Goal: Book appointment/travel/reservation

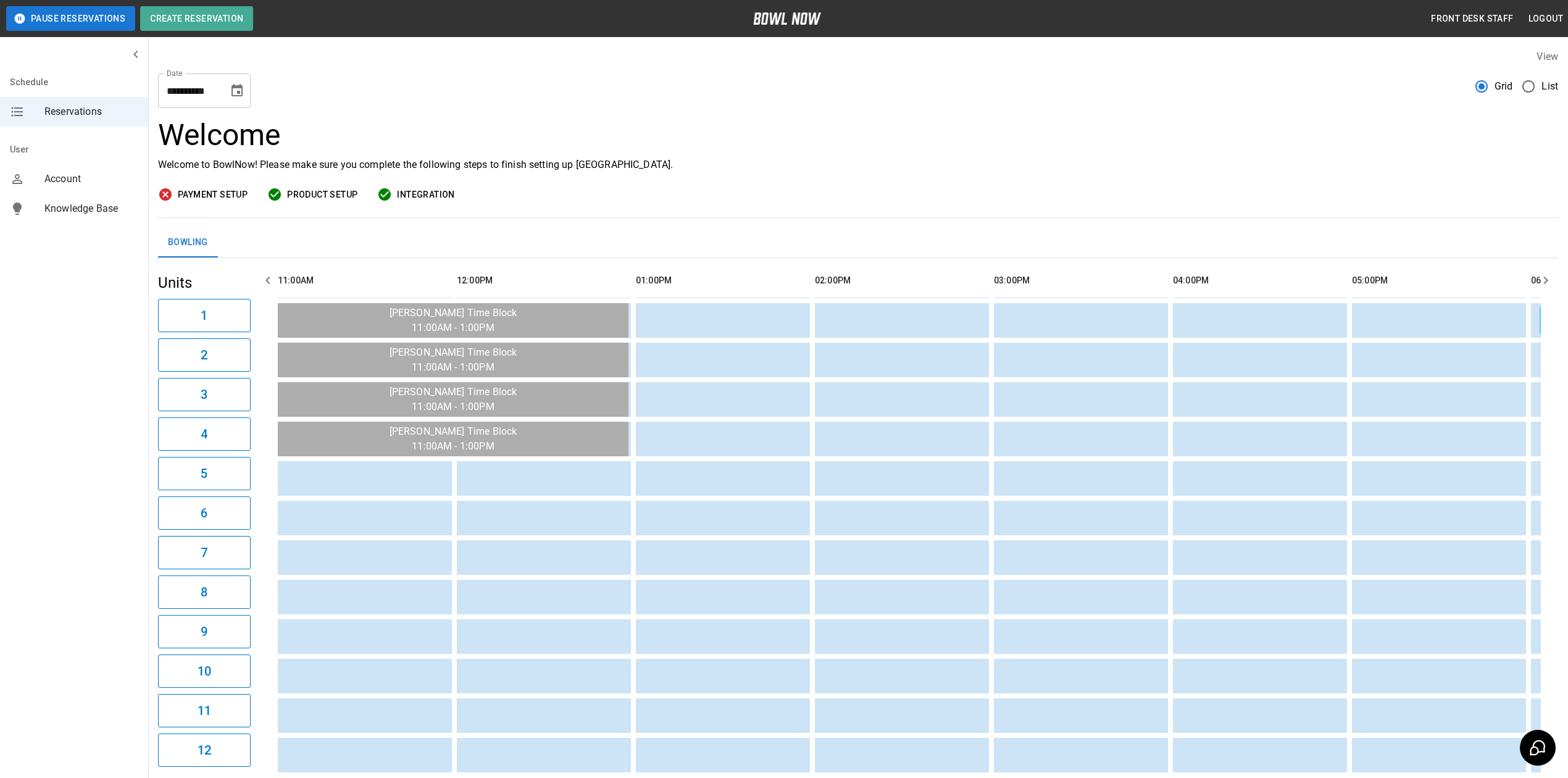
scroll to position [0, 1080]
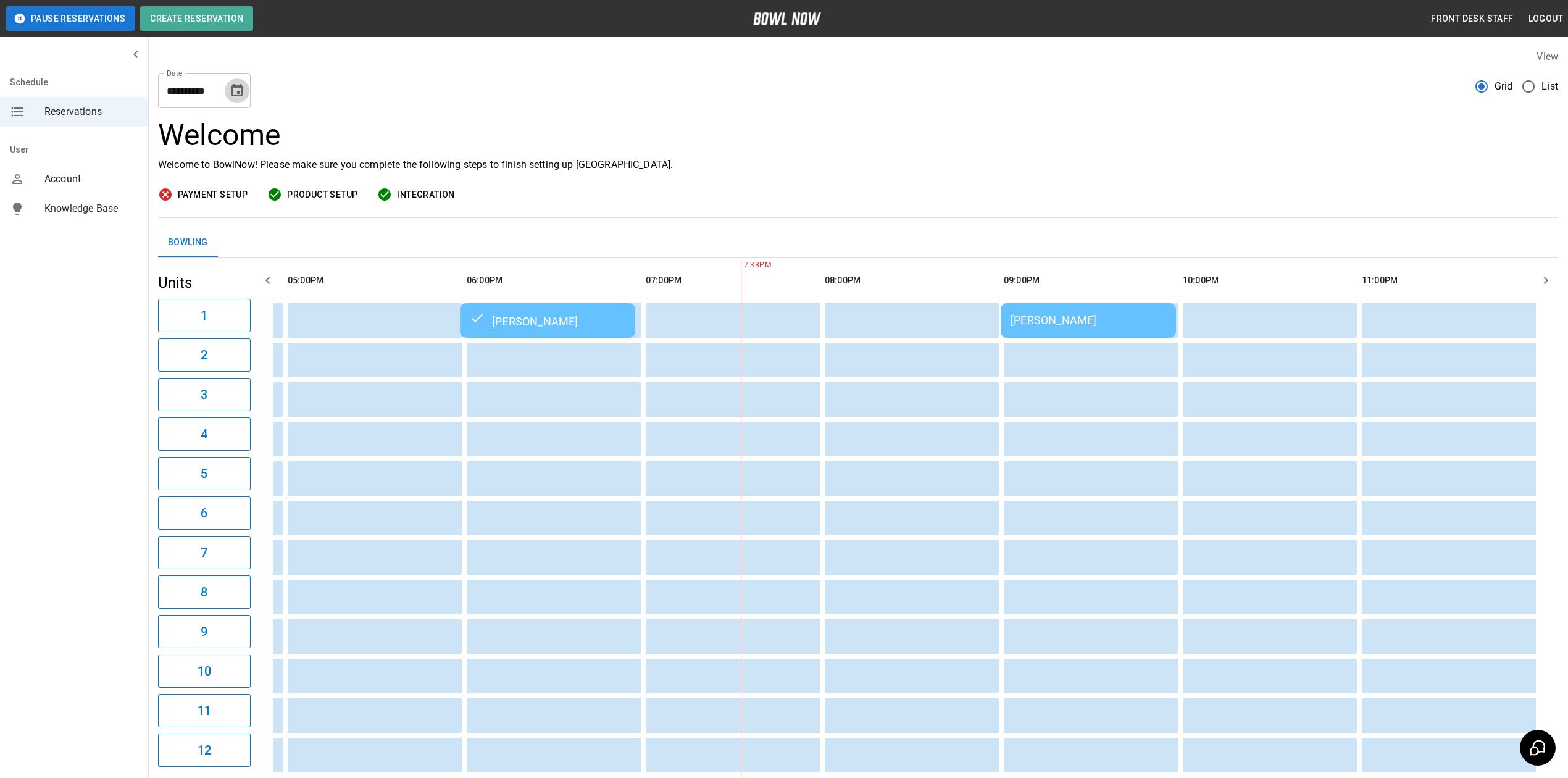
click at [237, 84] on icon "Choose date, selected date is Sep 5, 2025" at bounding box center [238, 91] width 15 height 15
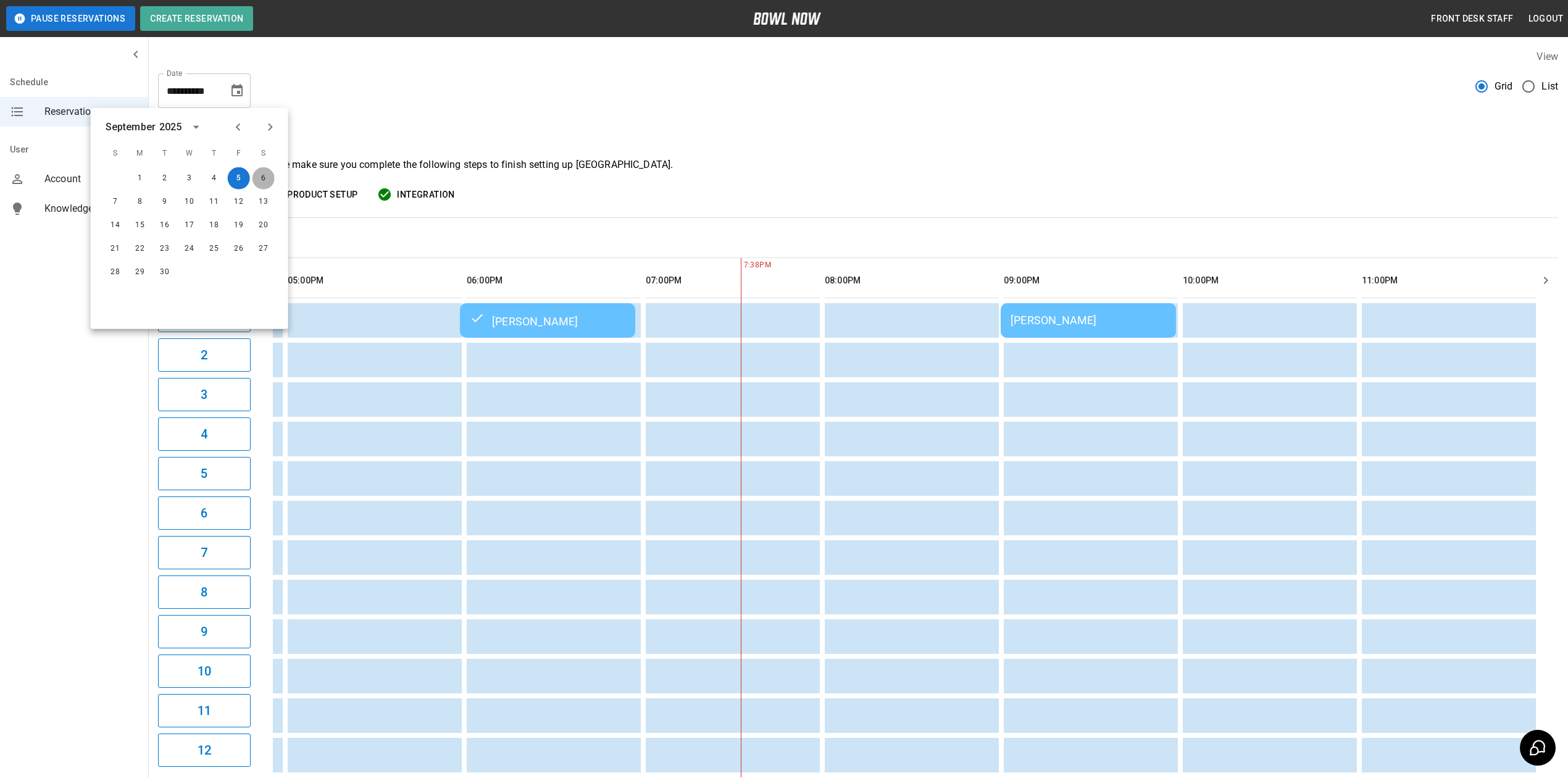
click at [262, 178] on button "6" at bounding box center [263, 178] width 22 height 22
type input "**********"
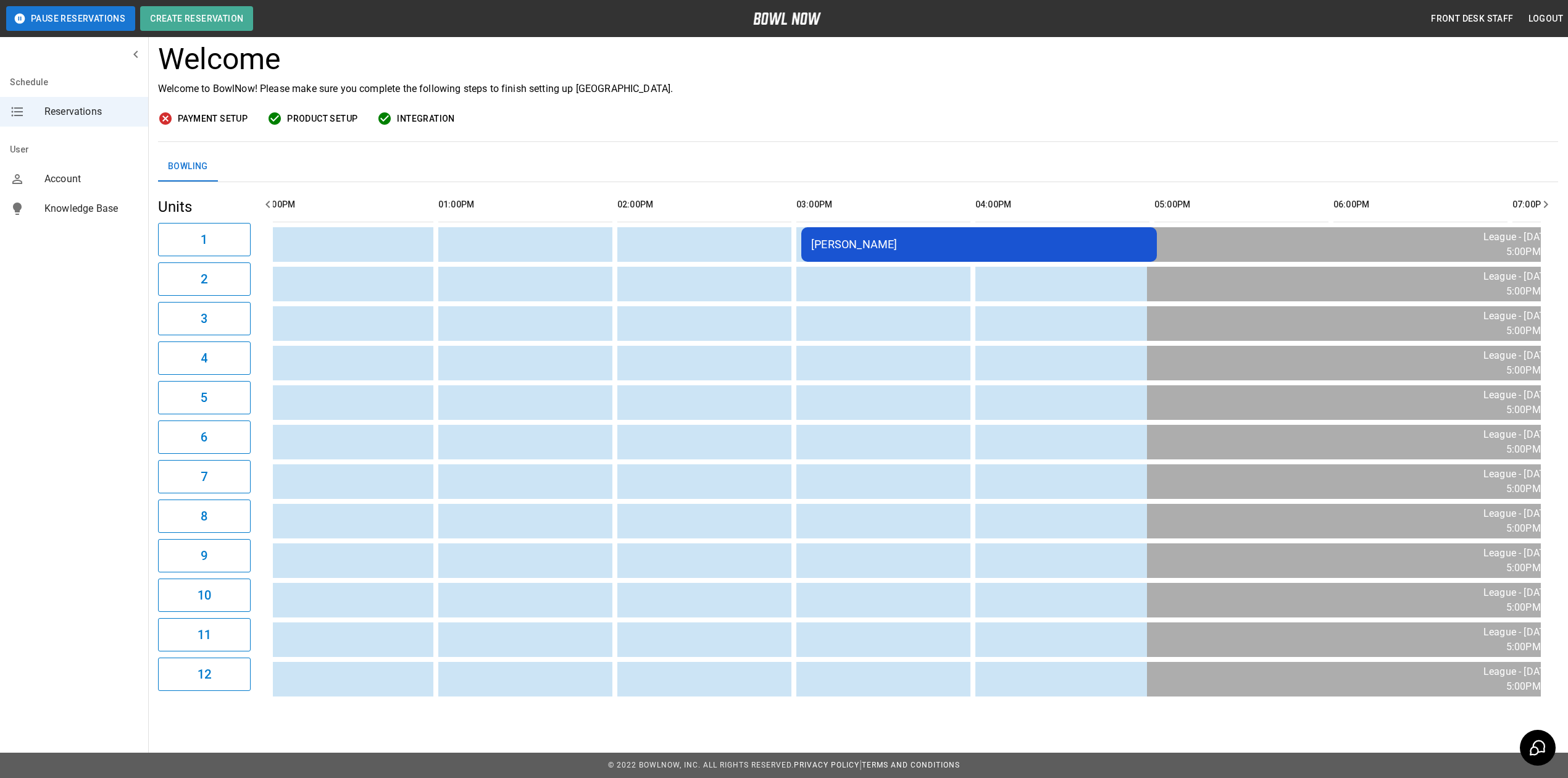
scroll to position [0, 290]
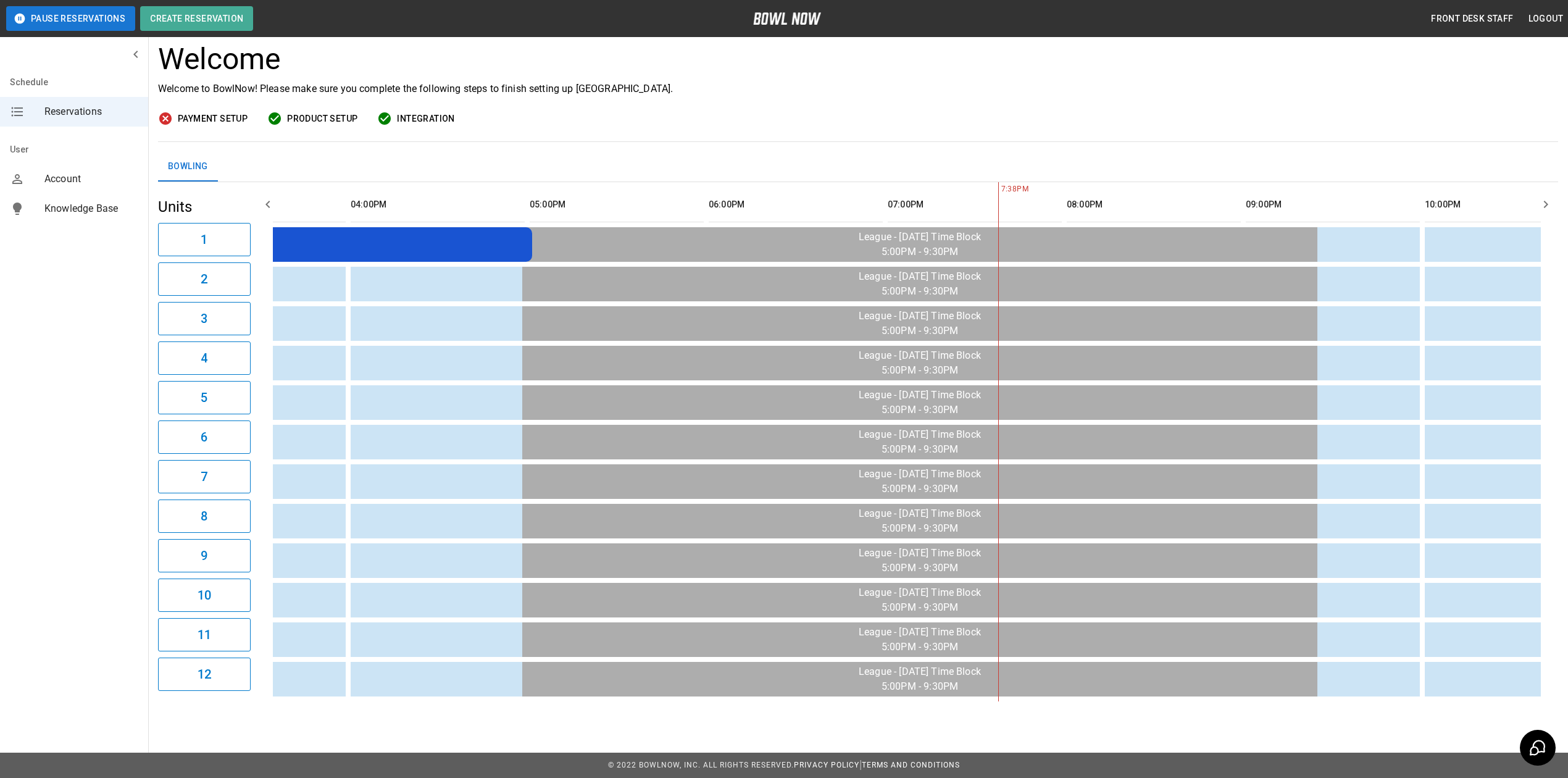
click at [465, 248] on td "Annie Peters" at bounding box center [354, 244] width 355 height 34
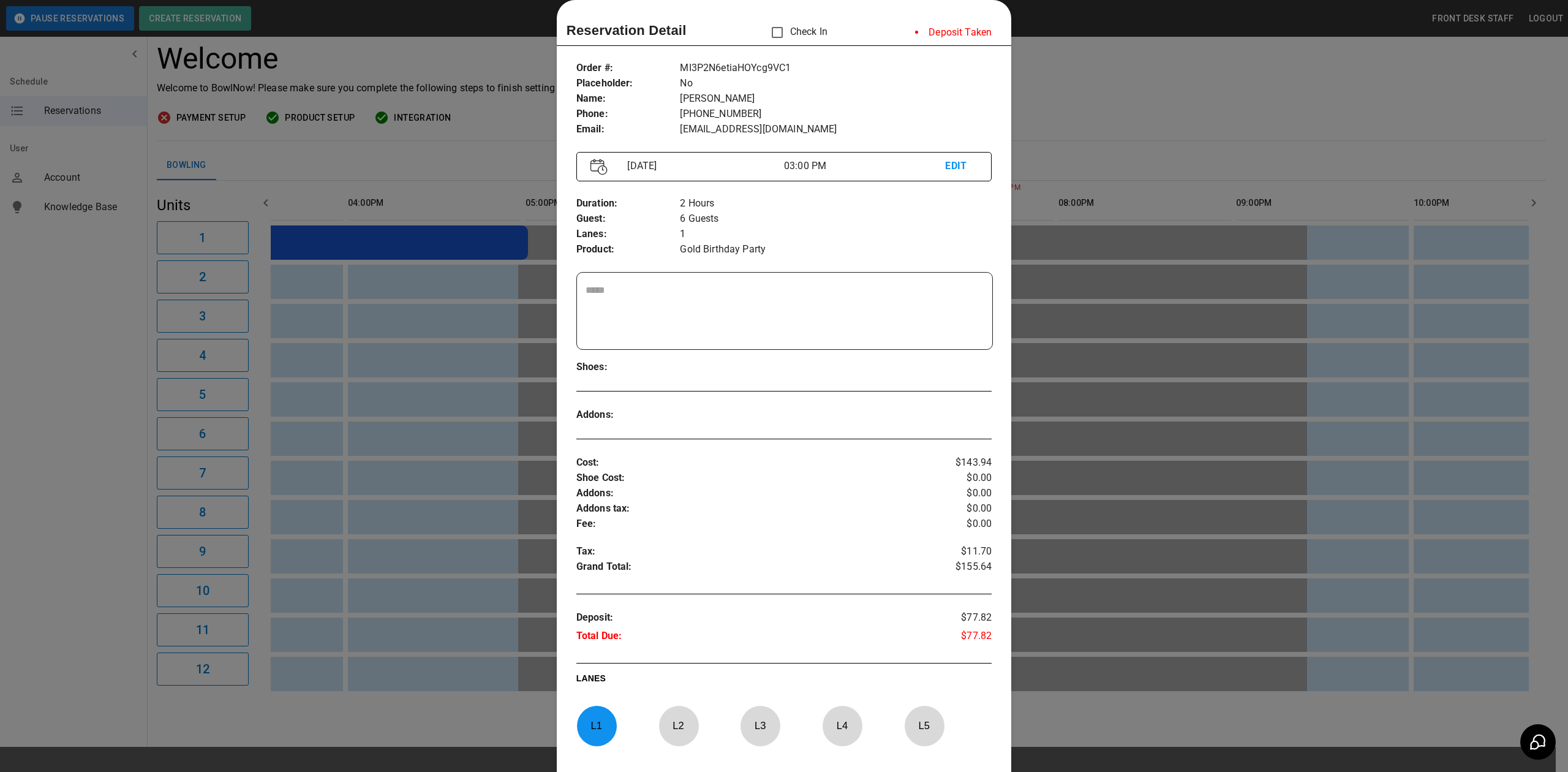
click at [1105, 118] on div at bounding box center [784, 386] width 1568 height 772
